Goal: Transaction & Acquisition: Obtain resource

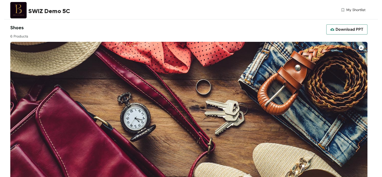
drag, startPoint x: 343, startPoint y: 32, endPoint x: 382, endPoint y: 30, distance: 39.8
click at [382, 30] on html "SWIZ Demo 5C My Shortlist Shoes 6 Products Download PPT Shortlist ID - ZX5-78 G…" at bounding box center [191, 88] width 382 height 177
click at [347, 32] on span "Download PPT" at bounding box center [350, 29] width 28 height 6
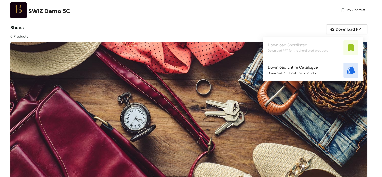
click at [253, 19] on div "SWIZ Demo 5C My Shortlist" at bounding box center [188, 11] width 356 height 22
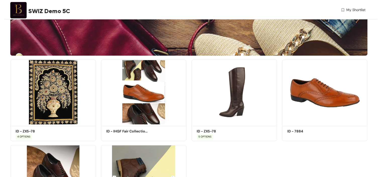
scroll to position [130, 0]
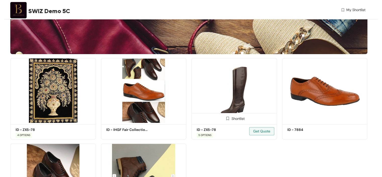
click at [230, 96] on img at bounding box center [235, 90] width 86 height 65
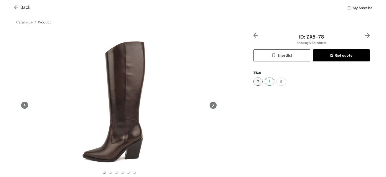
click at [268, 82] on button "8" at bounding box center [270, 81] width 10 height 8
click at [277, 83] on button "9" at bounding box center [282, 81] width 10 height 8
click at [258, 83] on button "7" at bounding box center [257, 81] width 9 height 8
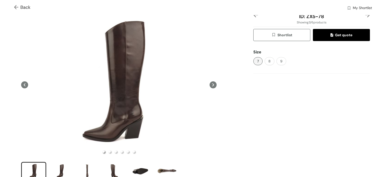
scroll to position [25, 0]
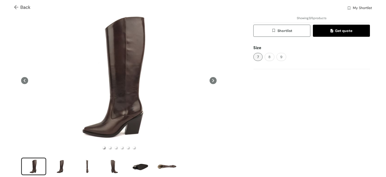
click at [212, 79] on icon at bounding box center [213, 80] width 7 height 7
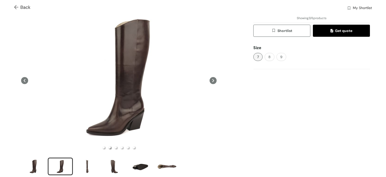
click at [212, 79] on icon at bounding box center [213, 80] width 7 height 7
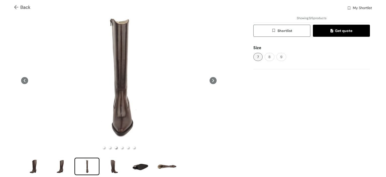
click at [17, 10] on img at bounding box center [17, 7] width 6 height 5
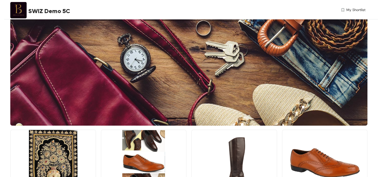
scroll to position [187, 0]
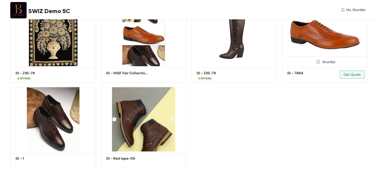
click at [317, 45] on img at bounding box center [325, 34] width 86 height 65
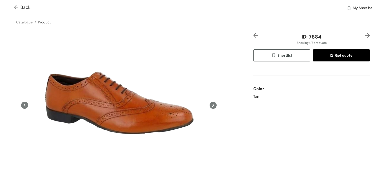
click at [13, 7] on div "Back My Shortlist" at bounding box center [193, 7] width 386 height 15
click at [14, 8] on img at bounding box center [17, 7] width 6 height 5
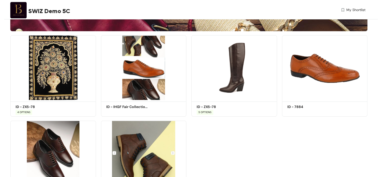
scroll to position [160, 0]
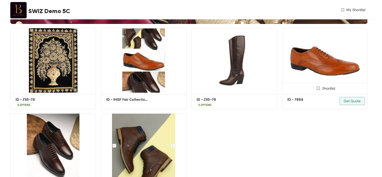
click at [300, 71] on img at bounding box center [325, 60] width 86 height 65
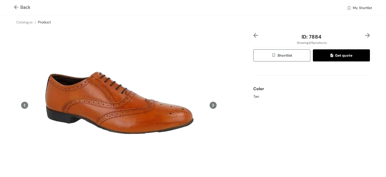
click at [290, 56] on button "Shortlist" at bounding box center [281, 55] width 57 height 12
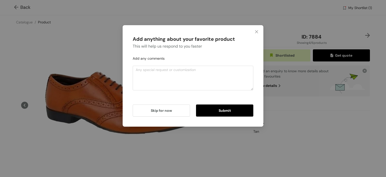
click at [230, 117] on div "Add anything about your favorite product This will help us respond to you faste…" at bounding box center [193, 75] width 129 height 89
click at [218, 111] on button "Submit" at bounding box center [224, 110] width 57 height 12
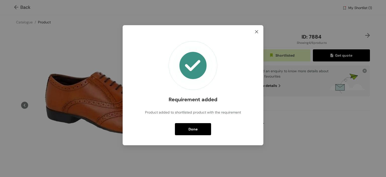
click at [259, 32] on span "Close" at bounding box center [257, 32] width 14 height 14
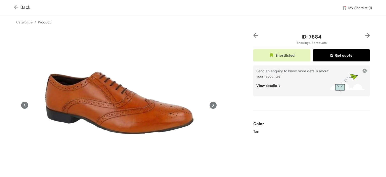
click at [335, 56] on span "Get quote" at bounding box center [342, 56] width 22 height 6
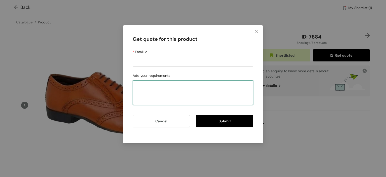
click at [167, 96] on textarea "Add your requirements" at bounding box center [193, 92] width 121 height 25
type textarea "Cost? MOQ?"
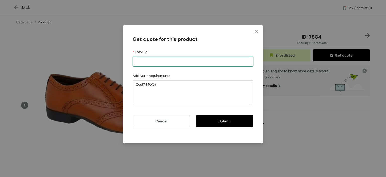
click at [157, 61] on input "Email id" at bounding box center [193, 62] width 121 height 10
type input "[EMAIL_ADDRESS][DOMAIN_NAME]"
drag, startPoint x: 135, startPoint y: 61, endPoint x: 173, endPoint y: 64, distance: 38.4
click at [173, 64] on input "[EMAIL_ADDRESS][DOMAIN_NAME]" at bounding box center [193, 62] width 121 height 10
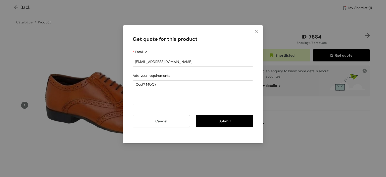
click at [212, 119] on button "Submit" at bounding box center [224, 121] width 57 height 12
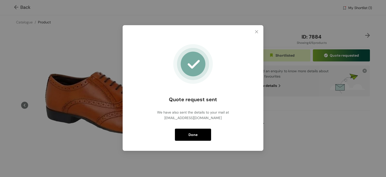
click at [200, 131] on button "Done" at bounding box center [193, 134] width 36 height 12
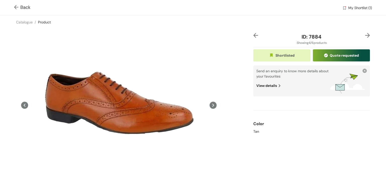
click at [17, 4] on span at bounding box center [17, 7] width 6 height 6
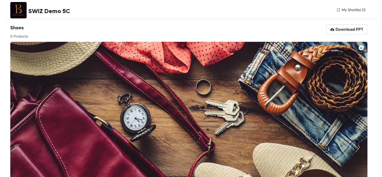
scroll to position [194, 0]
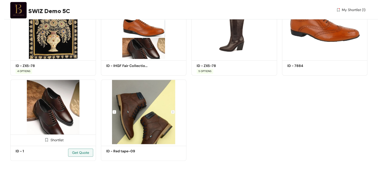
click at [49, 104] on img at bounding box center [53, 111] width 86 height 65
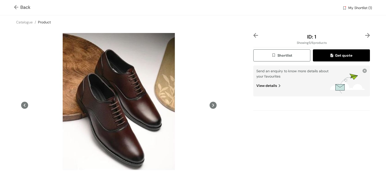
click at [286, 53] on span "Shortlist" at bounding box center [282, 56] width 21 height 6
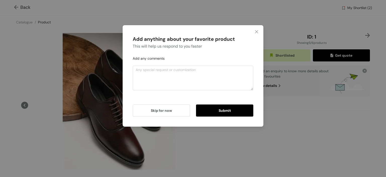
click at [230, 115] on button "Submit" at bounding box center [224, 110] width 57 height 12
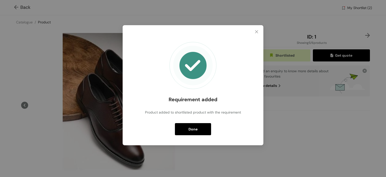
drag, startPoint x: 205, startPoint y: 137, endPoint x: 197, endPoint y: 133, distance: 8.4
click at [197, 133] on div "Requirement added Product added to shortlisted product with the requirement Done" at bounding box center [193, 85] width 129 height 108
click at [197, 133] on button "Done" at bounding box center [193, 129] width 36 height 12
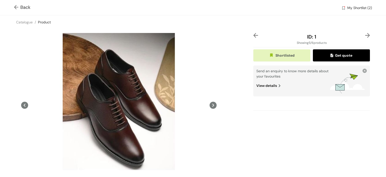
click at [17, 7] on img at bounding box center [17, 7] width 6 height 5
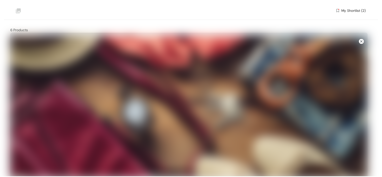
scroll to position [194, 0]
